Goal: Information Seeking & Learning: Learn about a topic

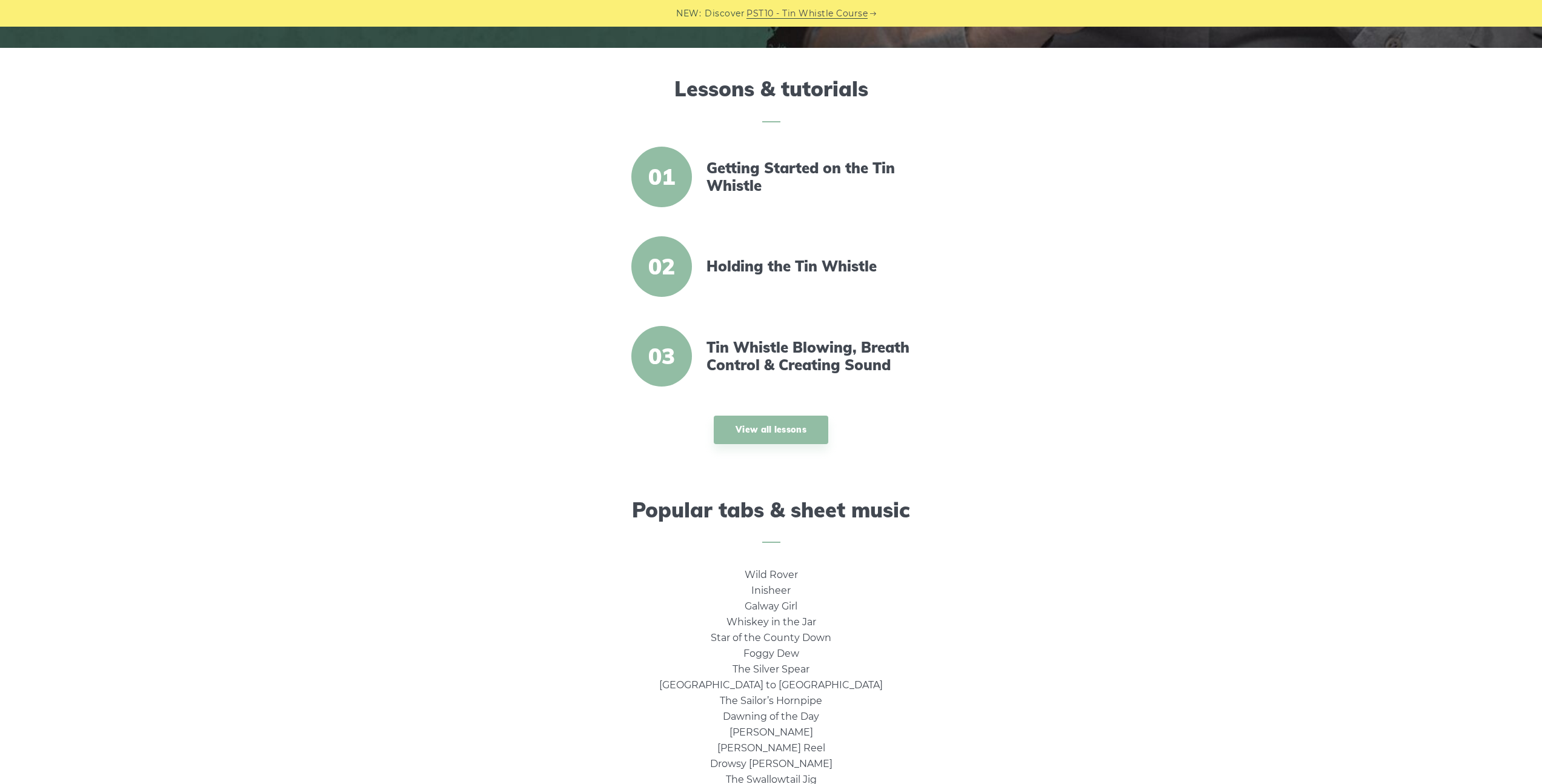
scroll to position [612, 0]
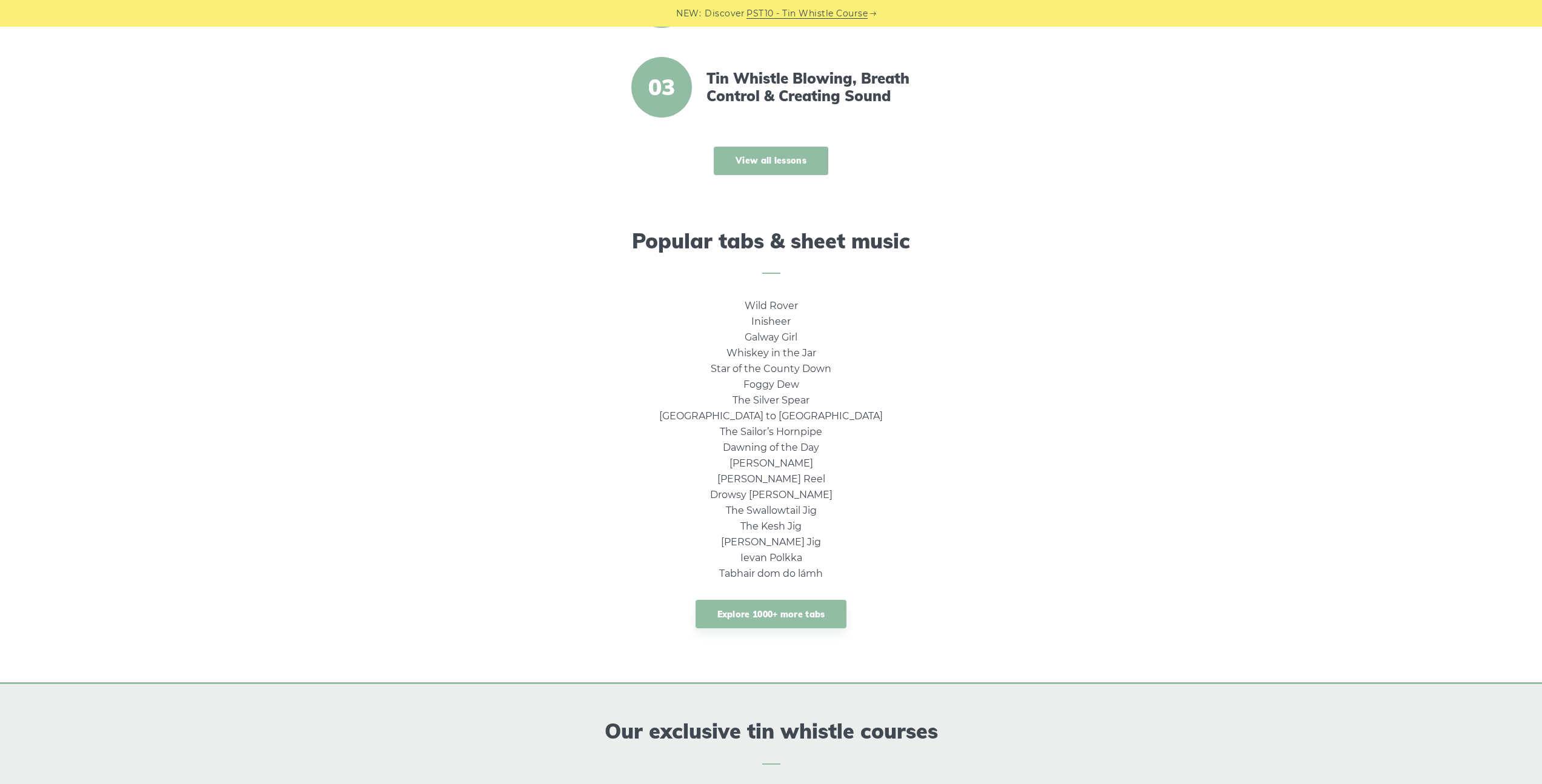
click at [773, 172] on link "View all lessons" at bounding box center [771, 161] width 115 height 29
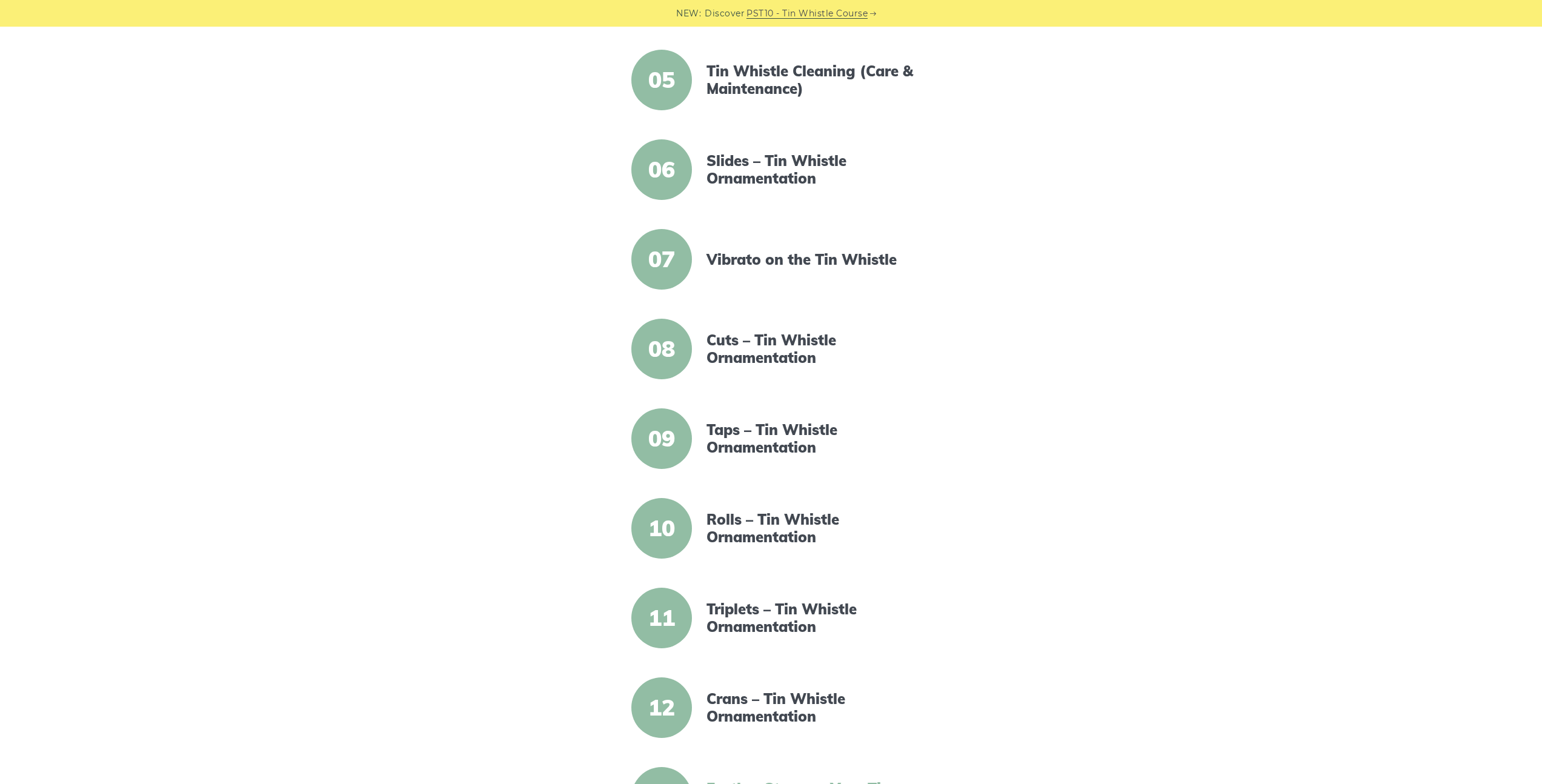
scroll to position [217, 0]
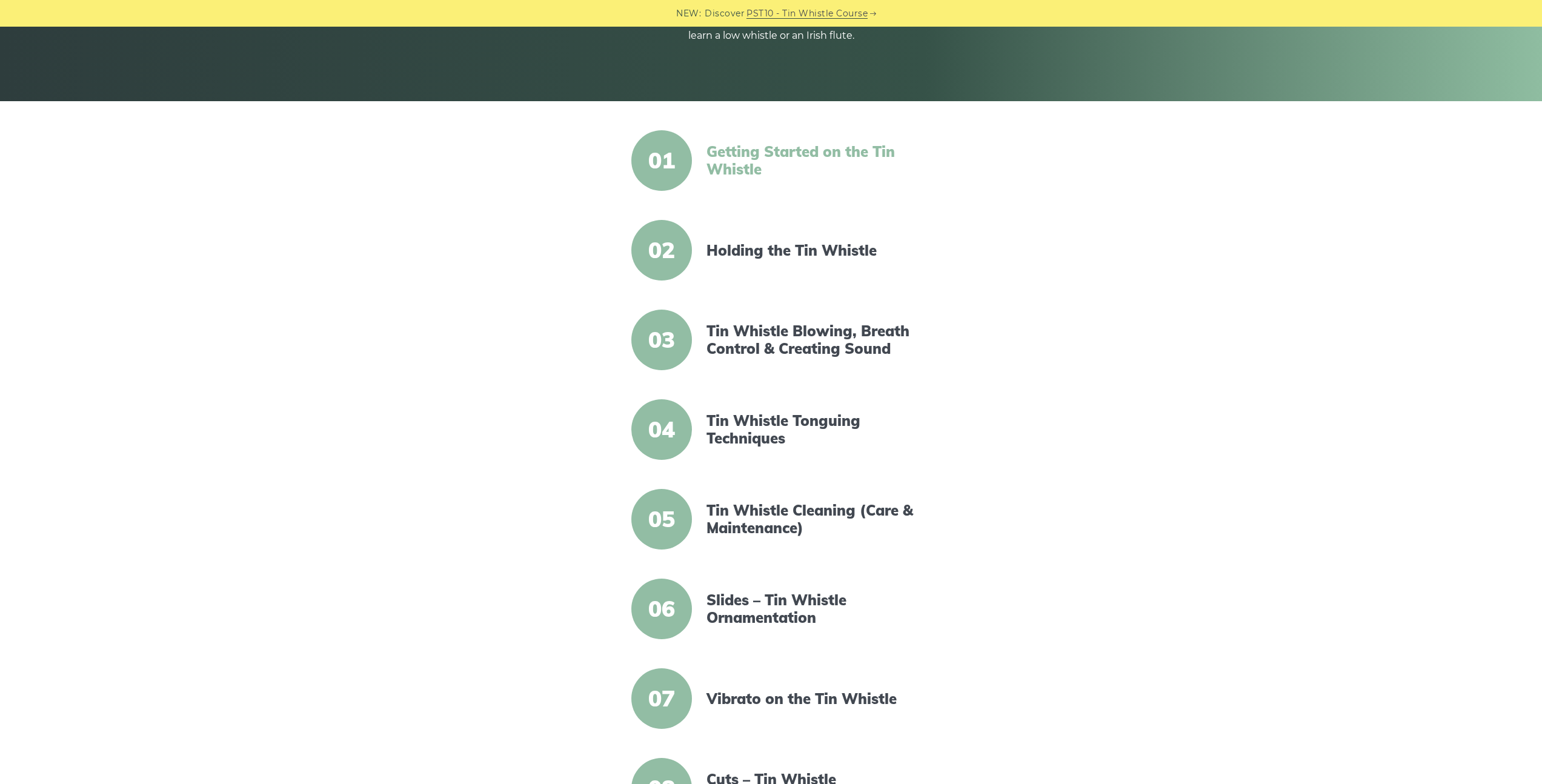
click at [752, 144] on link "Getting Started on the Tin Whistle" at bounding box center [811, 161] width 209 height 35
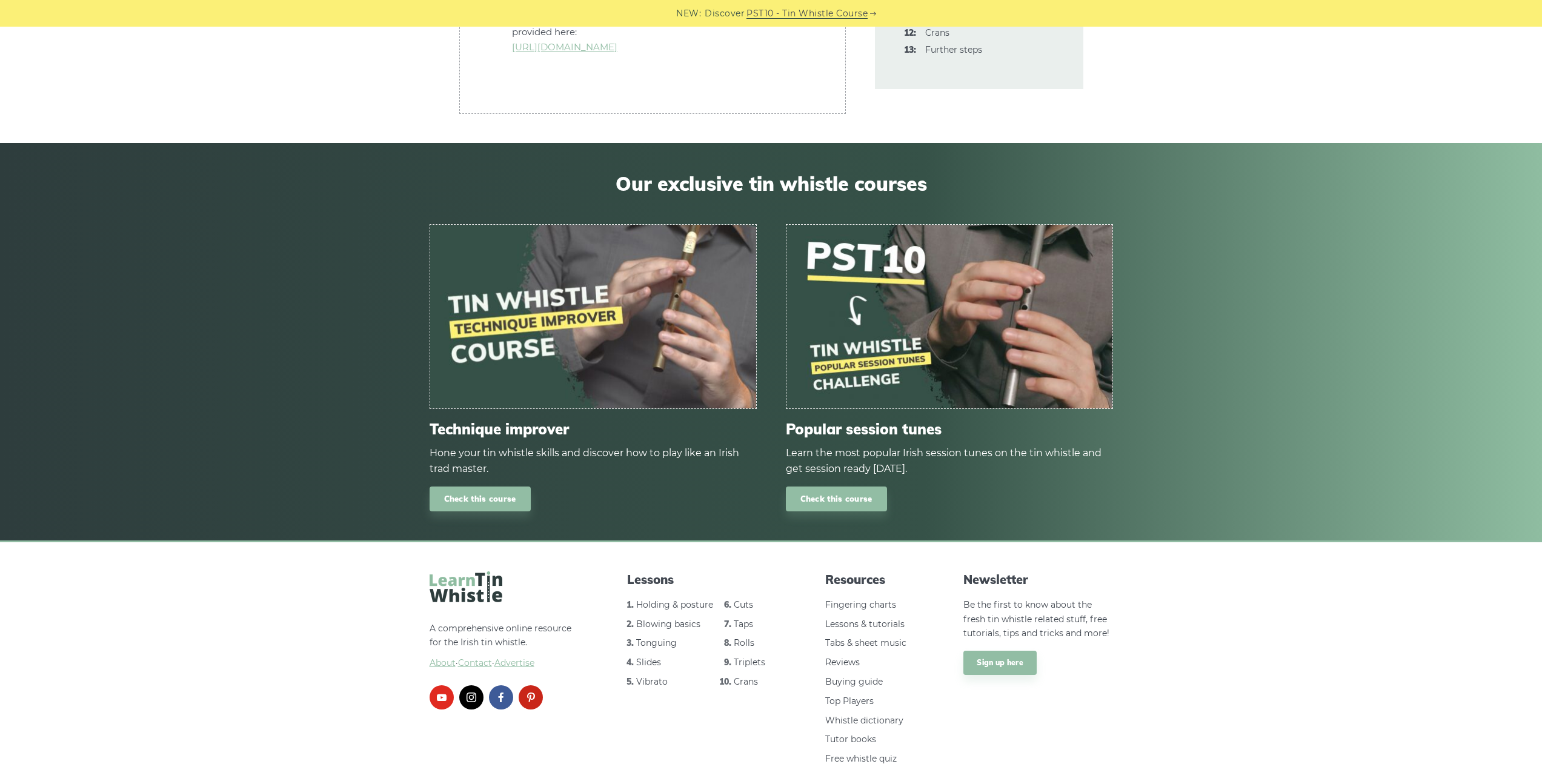
scroll to position [3798, 0]
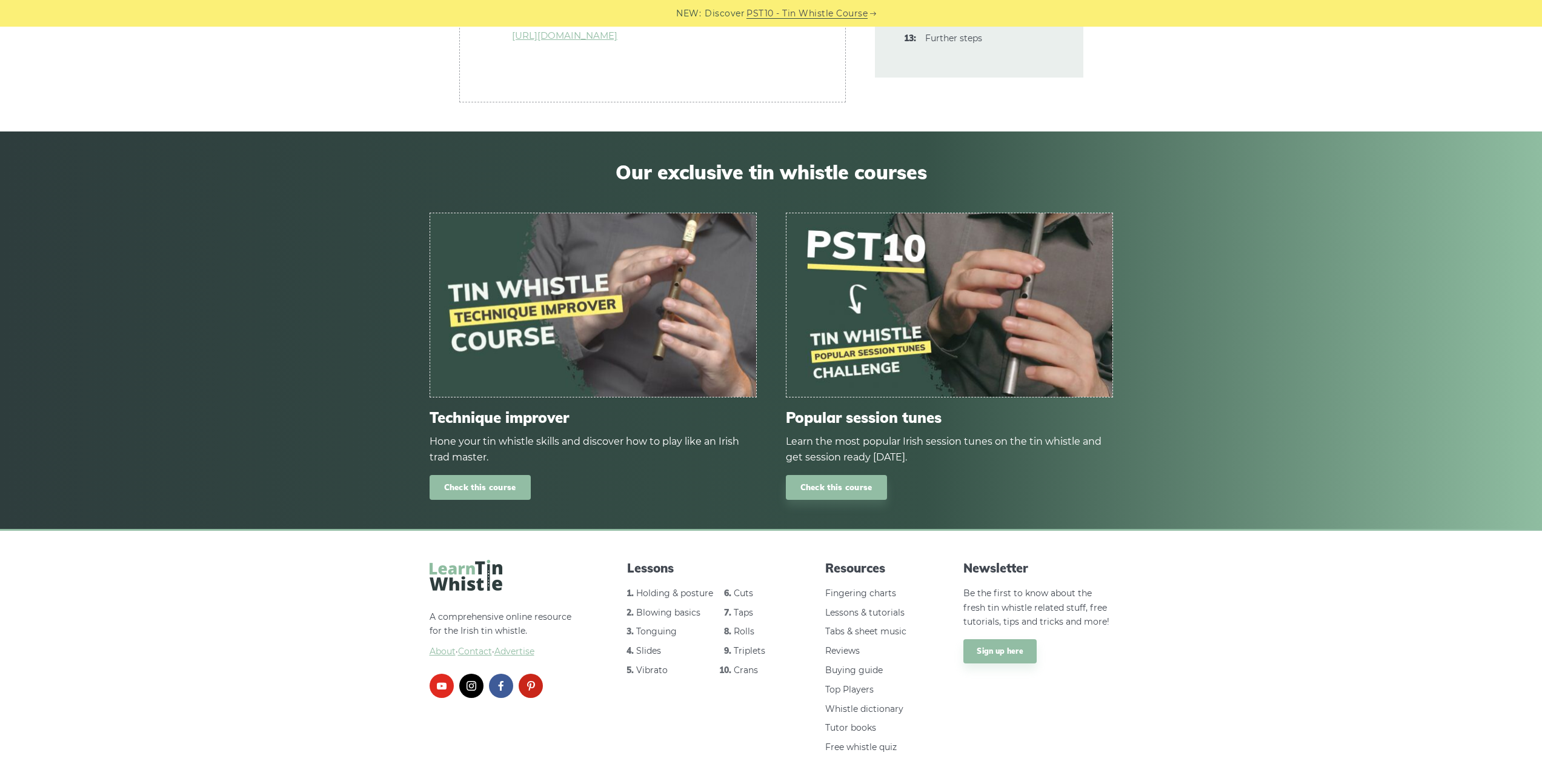
click at [496, 475] on link "Check this course" at bounding box center [480, 487] width 101 height 25
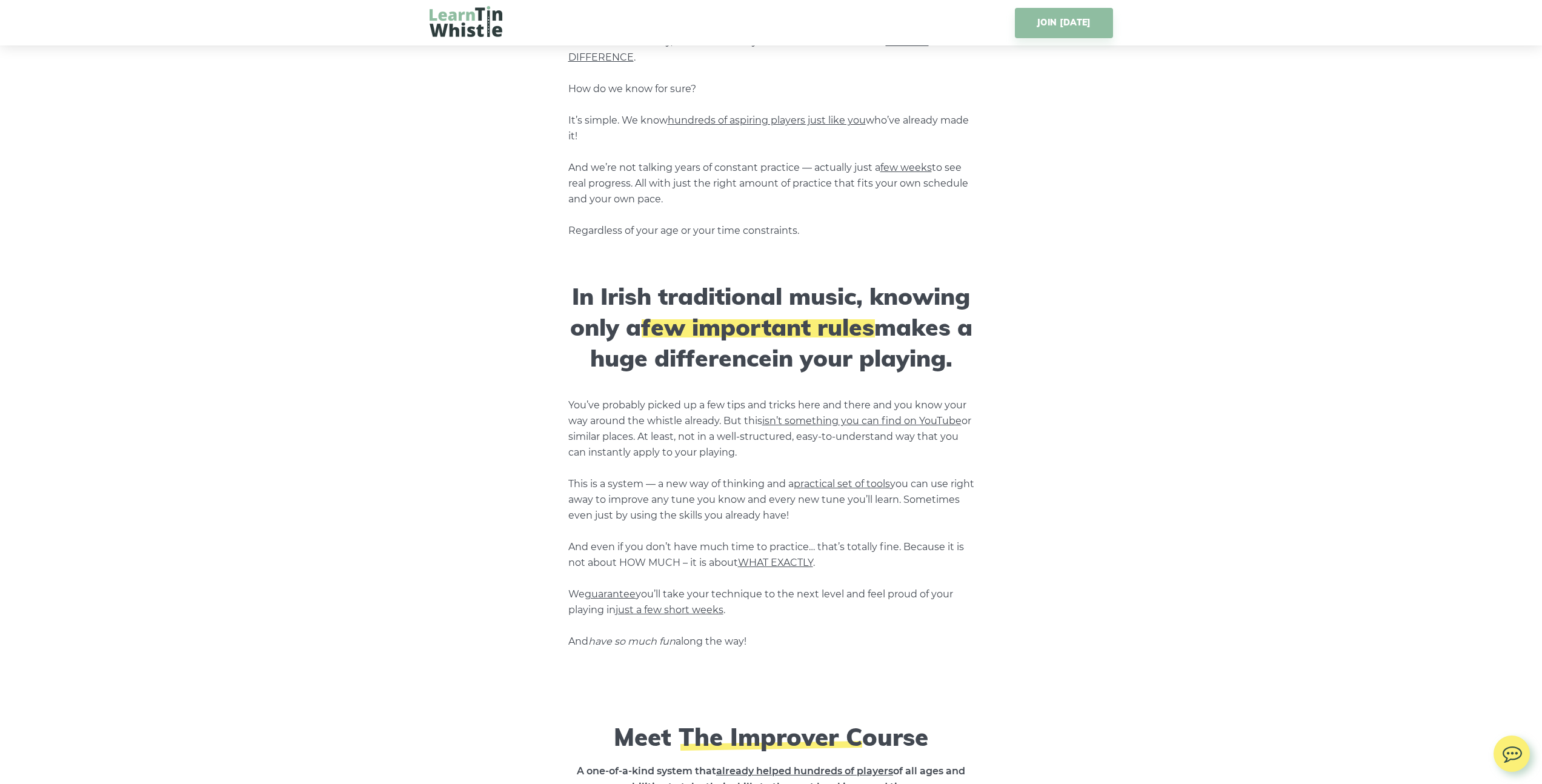
scroll to position [1293, 0]
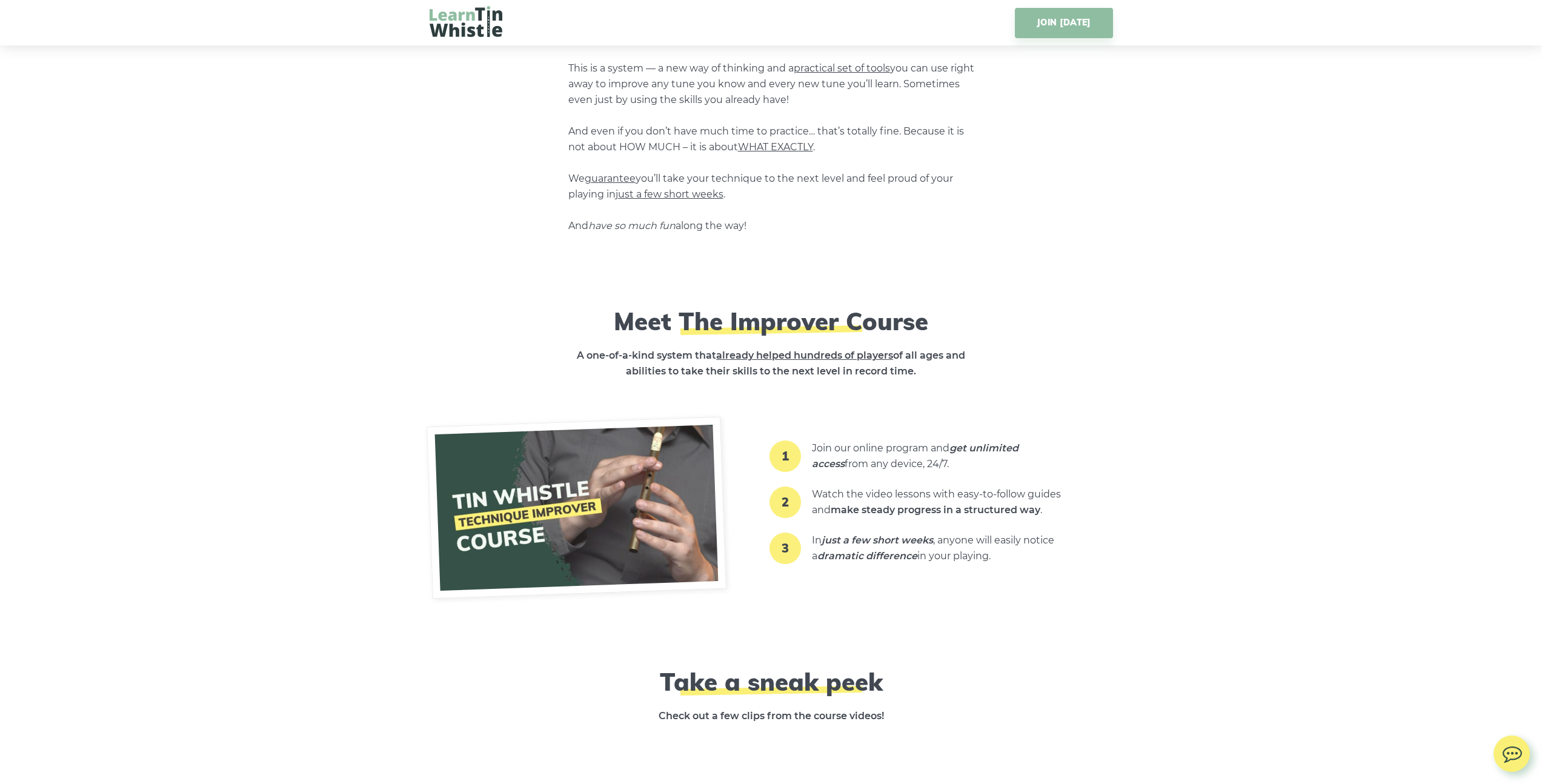
drag, startPoint x: 820, startPoint y: 405, endPoint x: 873, endPoint y: 402, distance: 53.1
click at [873, 433] on li "1 Join our online program and get unlimited access from any device, 24/7." at bounding box center [939, 457] width 254 height 46
click at [870, 433] on li "1 Join our online program and get unlimited access from any device, 24/7." at bounding box center [939, 457] width 254 height 46
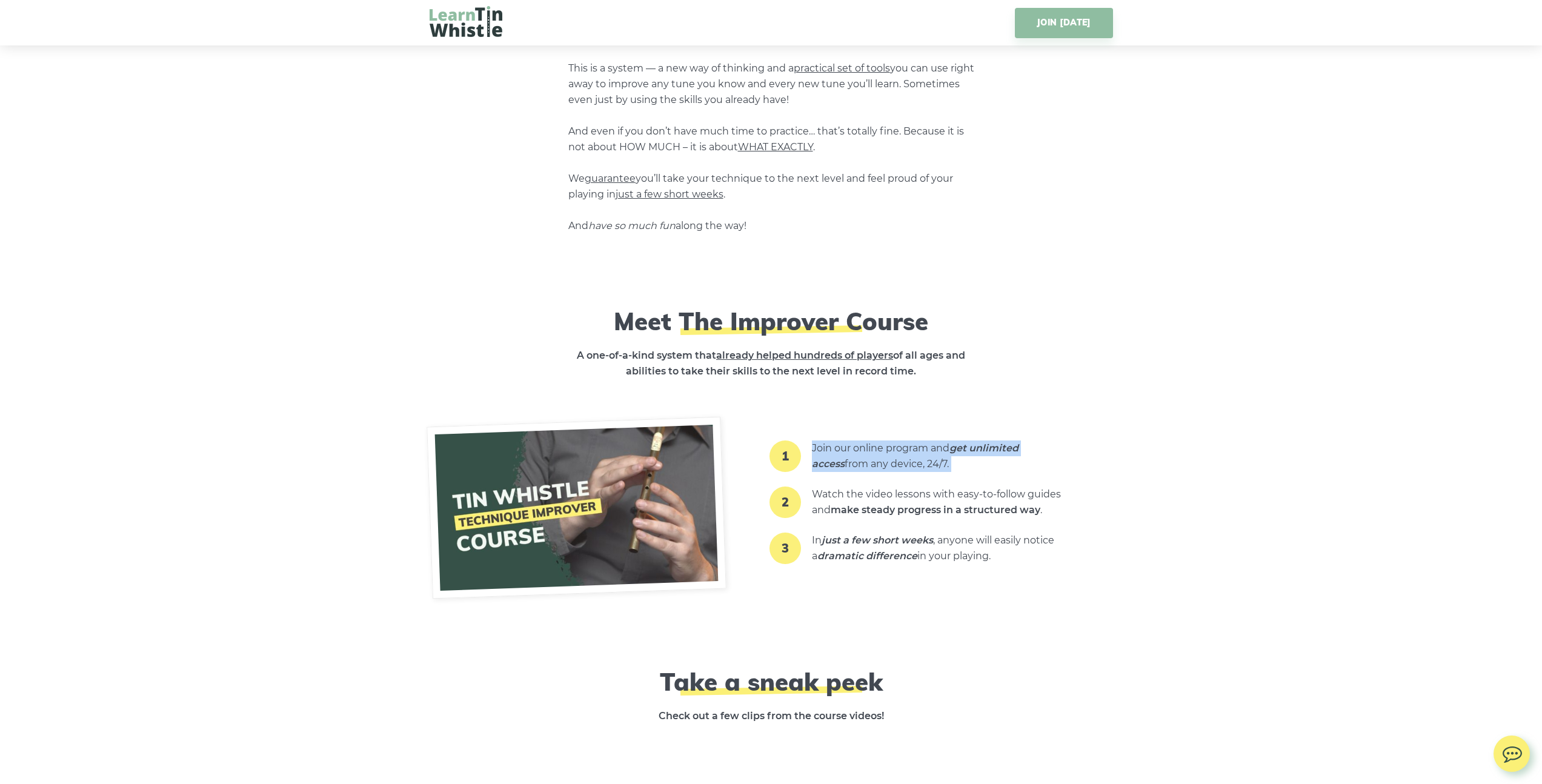
click at [870, 433] on li "1 Join our online program and get unlimited access from any device, 24/7." at bounding box center [939, 457] width 254 height 46
click at [867, 433] on li "1 Join our online program and get unlimited access from any device, 24/7." at bounding box center [939, 457] width 254 height 46
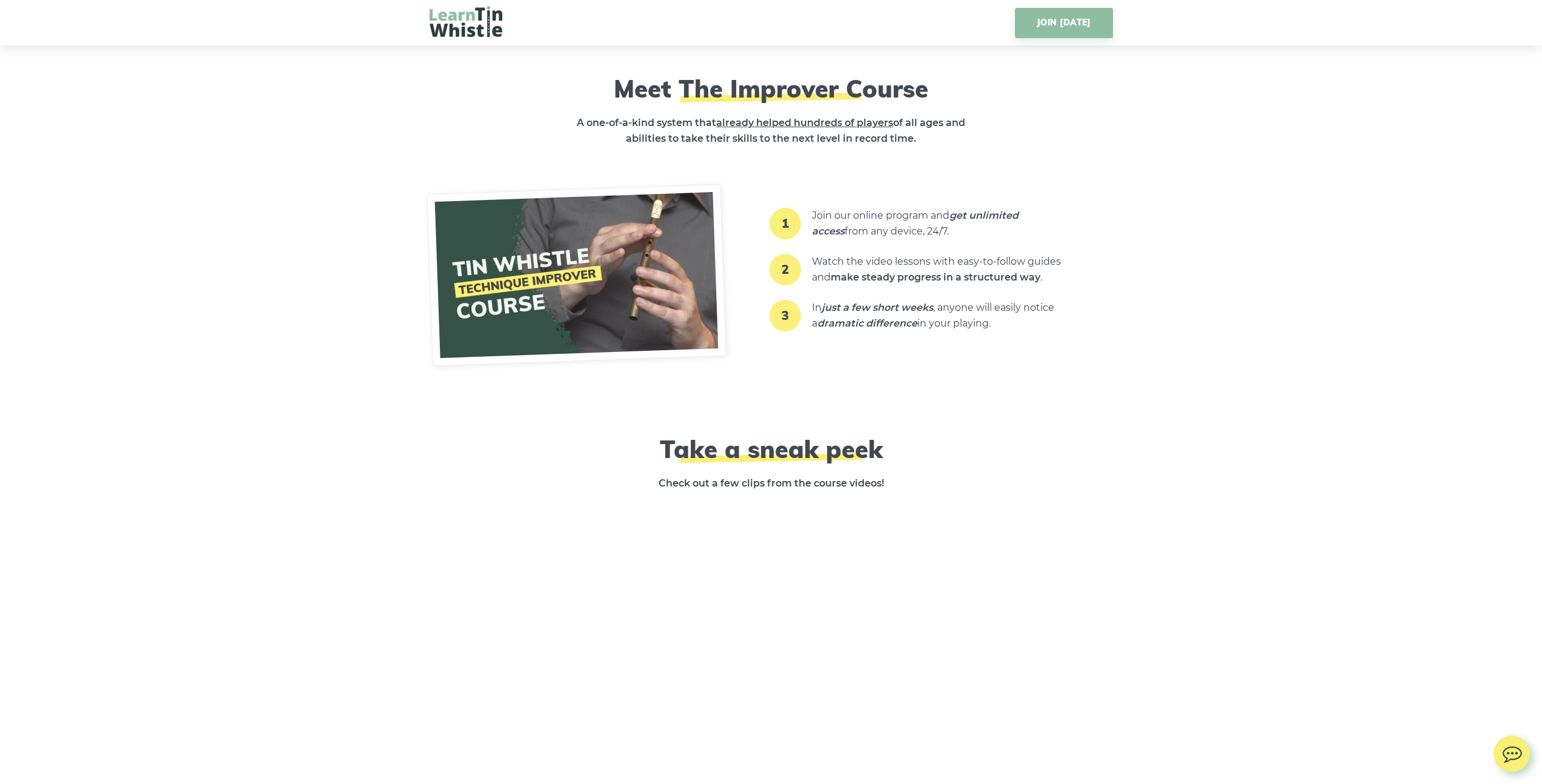
scroll to position [1672, 0]
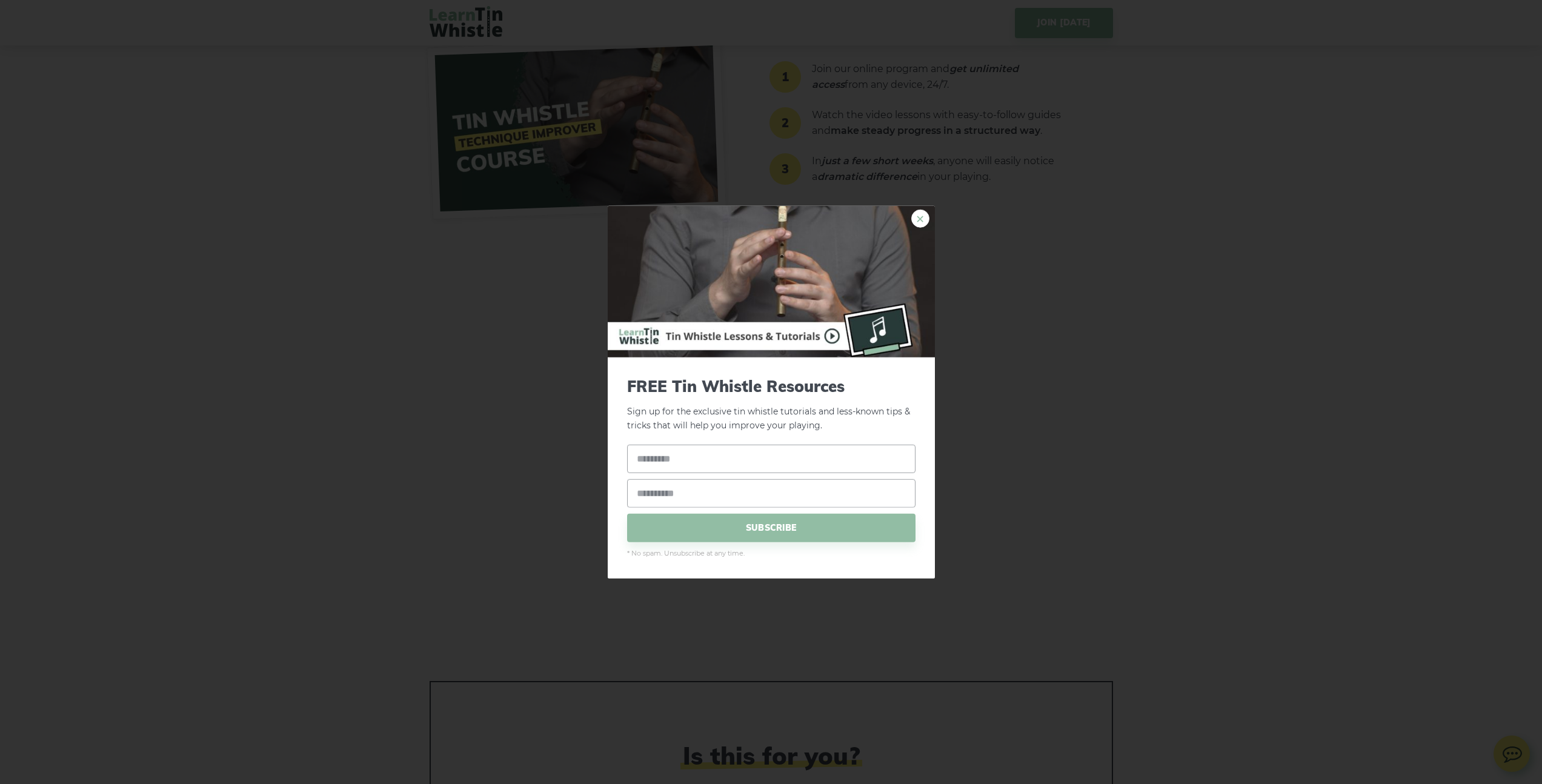
click at [922, 217] on link "×" at bounding box center [920, 218] width 18 height 18
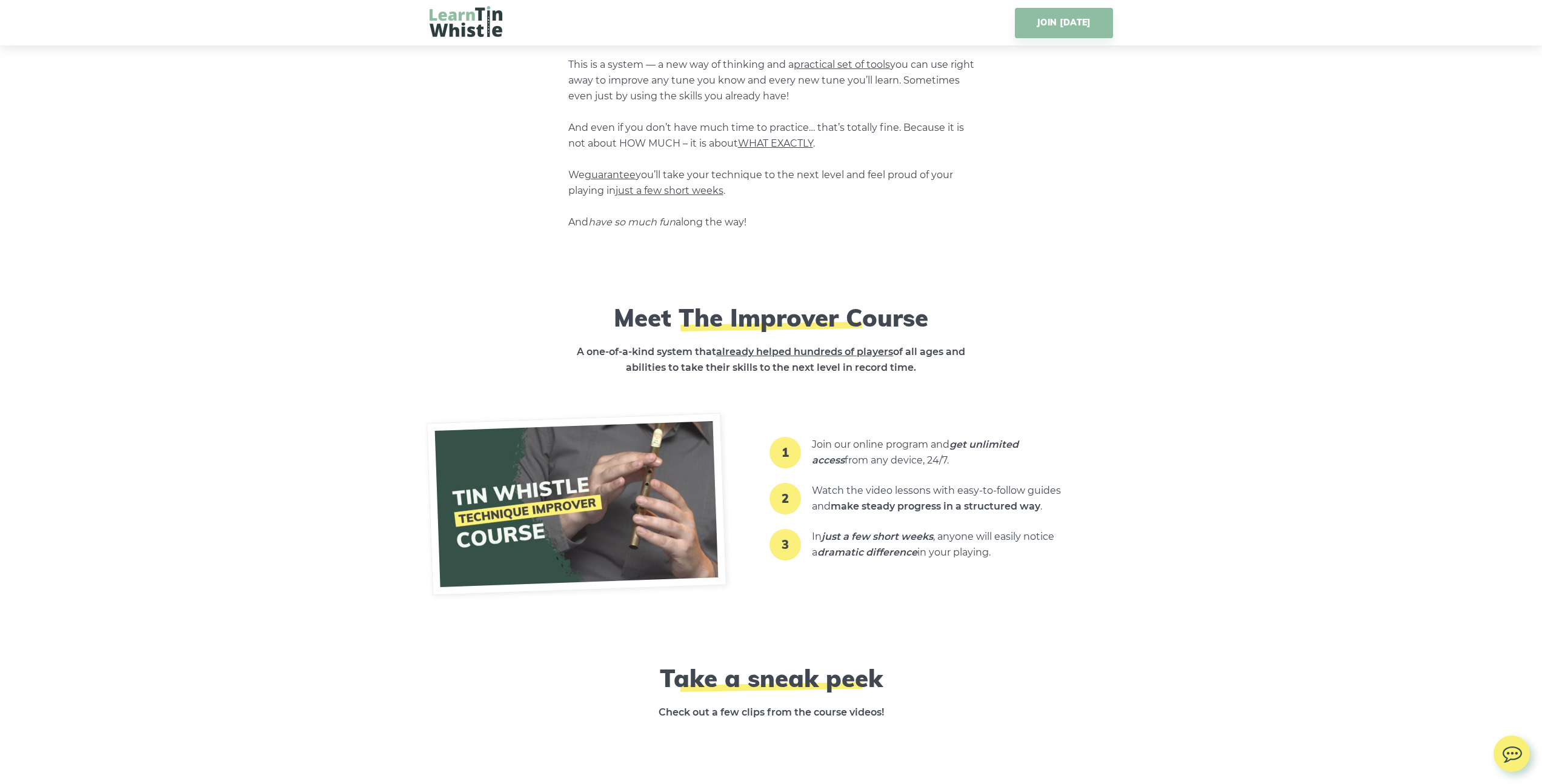
scroll to position [1095, 0]
